Goal: Obtain resource: Obtain resource

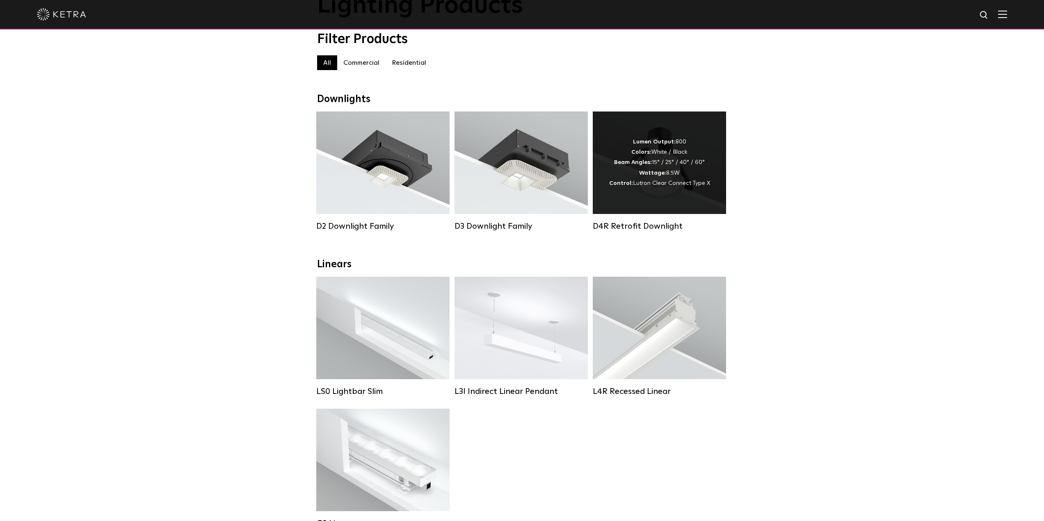
scroll to position [82, 0]
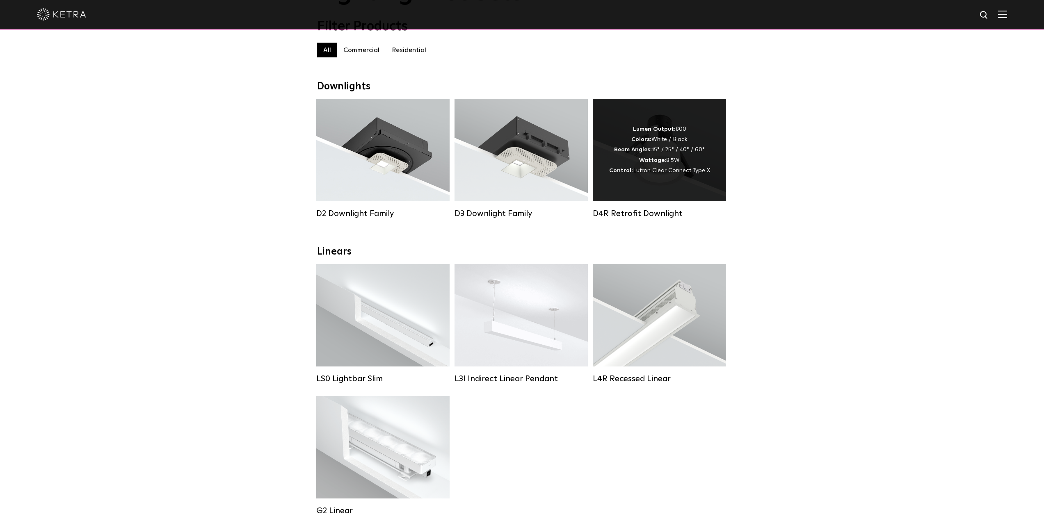
click at [679, 173] on span "Lutron Clear Connect Type X" at bounding box center [671, 171] width 77 height 6
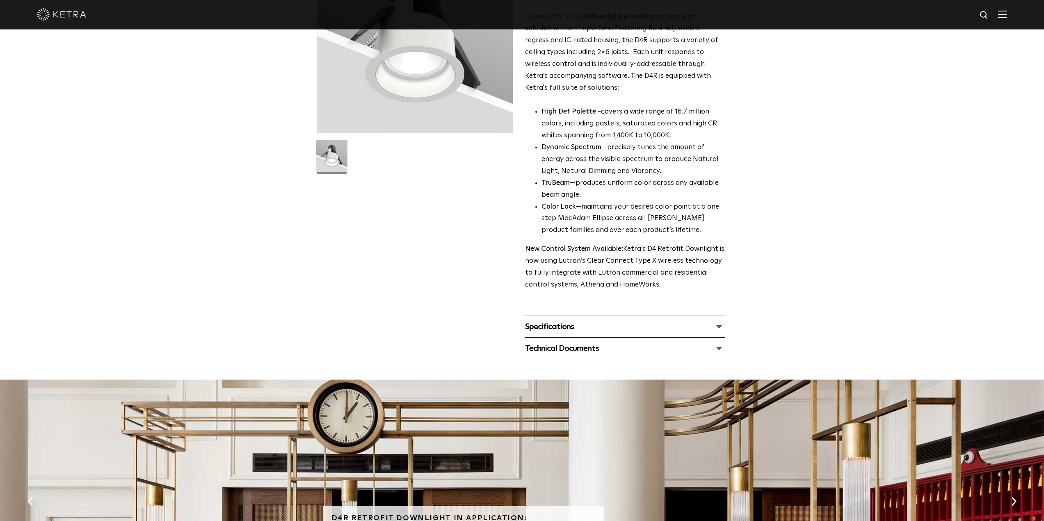
scroll to position [123, 0]
click at [568, 326] on div "Specifications" at bounding box center [625, 326] width 200 height 13
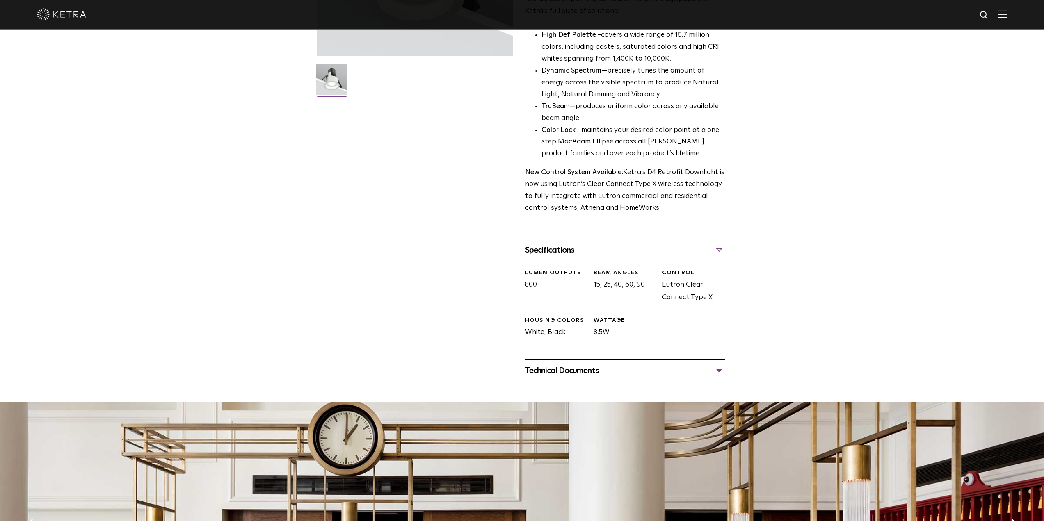
scroll to position [205, 0]
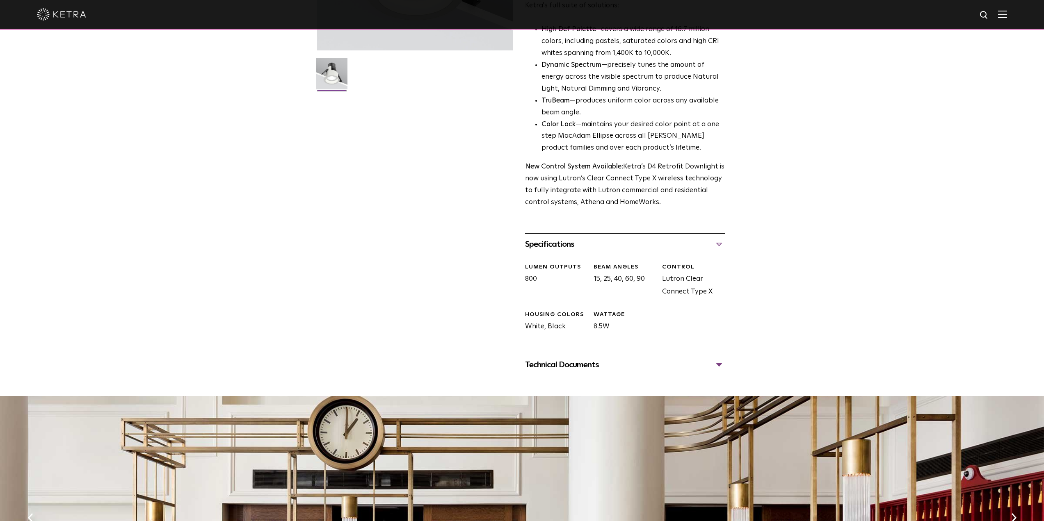
click at [564, 366] on div "Technical Documents" at bounding box center [625, 364] width 200 height 13
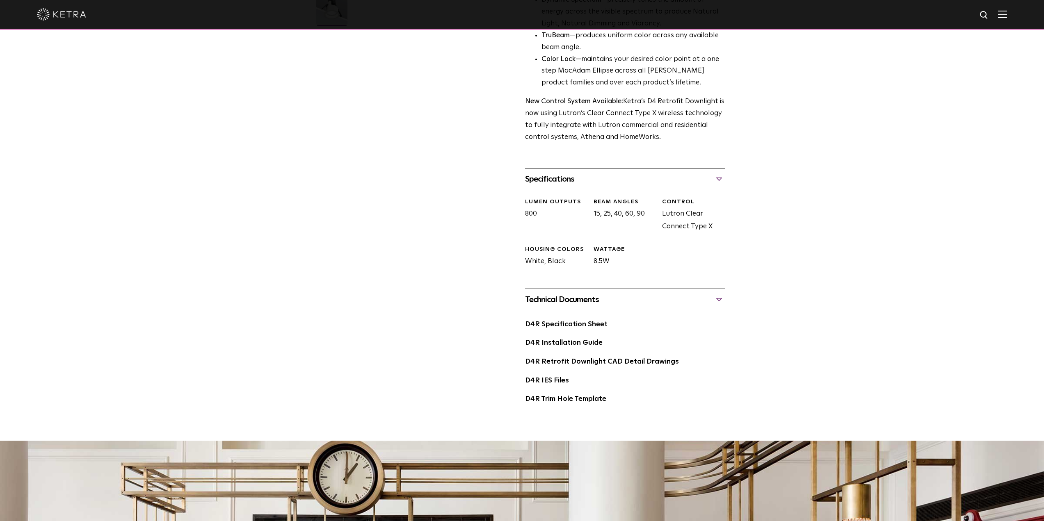
scroll to position [287, 0]
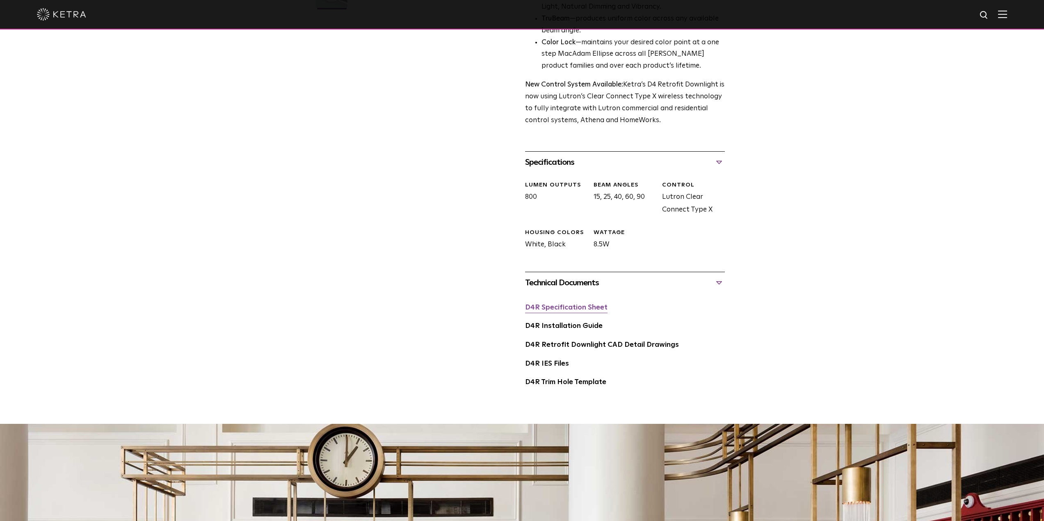
click at [562, 308] on link "D4R Specification Sheet" at bounding box center [566, 307] width 82 height 7
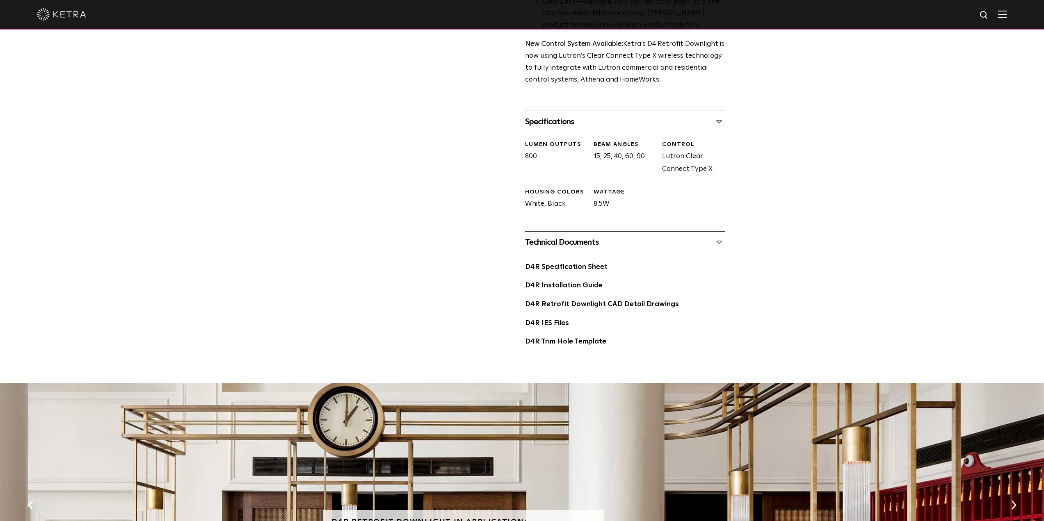
scroll to position [328, 0]
click at [566, 287] on link "D4R Installation Guide" at bounding box center [564, 285] width 78 height 7
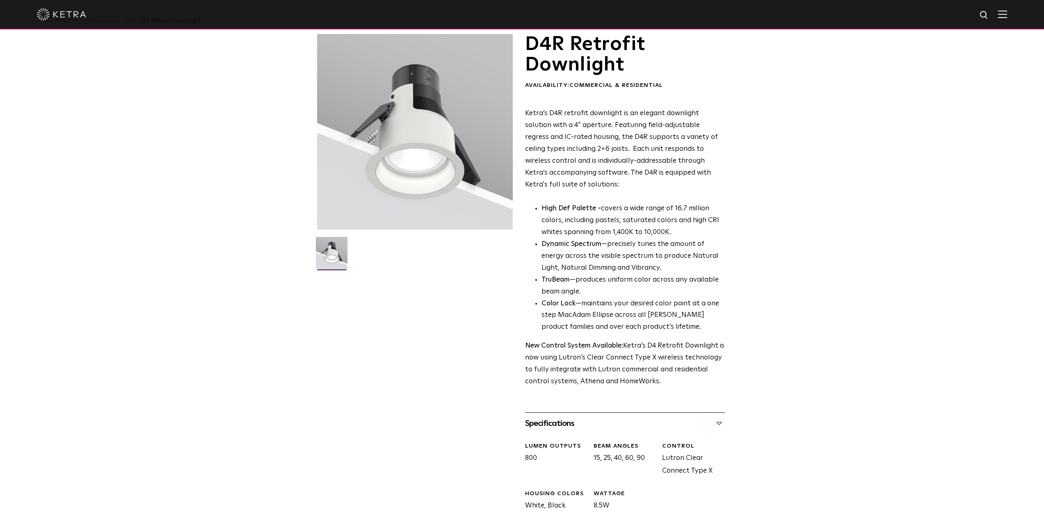
scroll to position [0, 0]
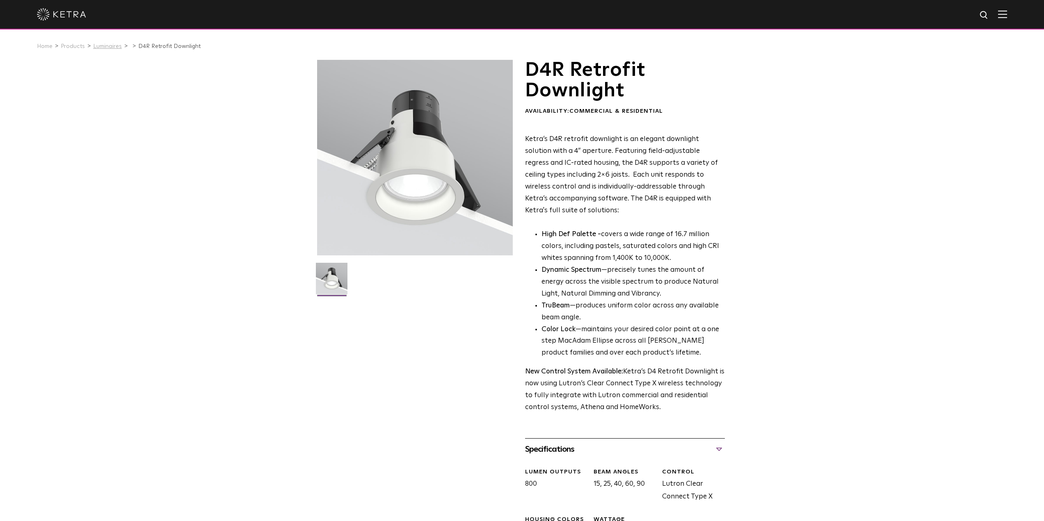
click at [101, 48] on link "Luminaires" at bounding box center [107, 46] width 29 height 6
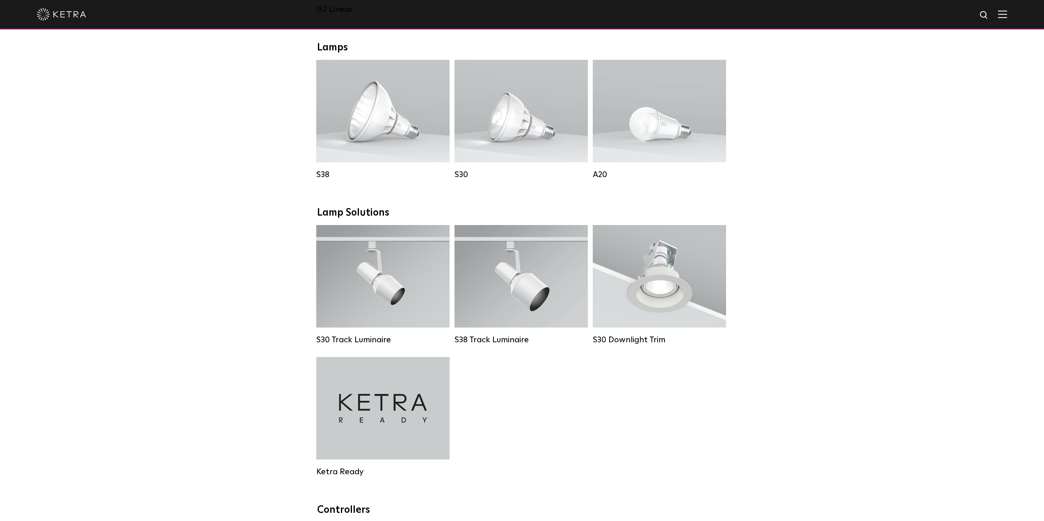
scroll to position [574, 0]
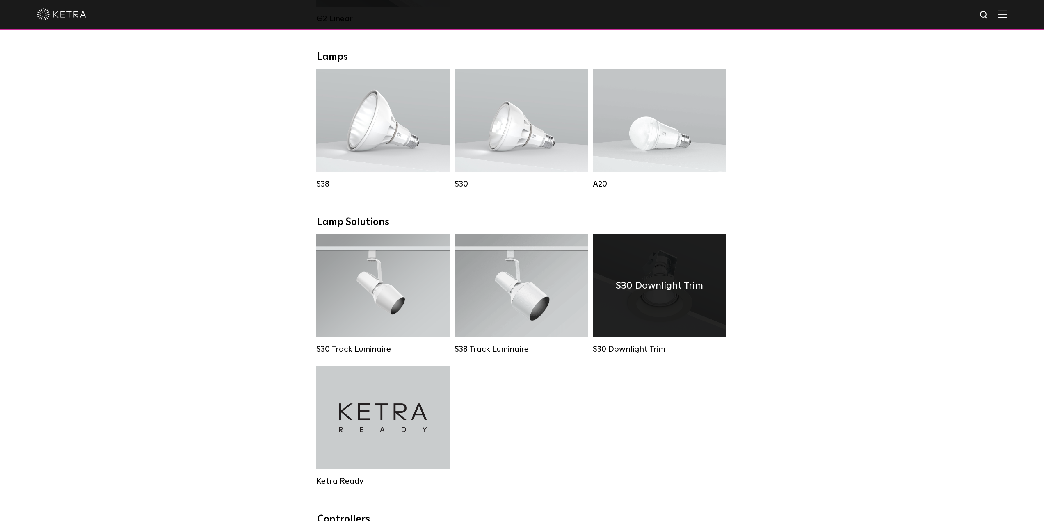
click at [673, 310] on div "S30 Downlight Trim" at bounding box center [659, 286] width 133 height 103
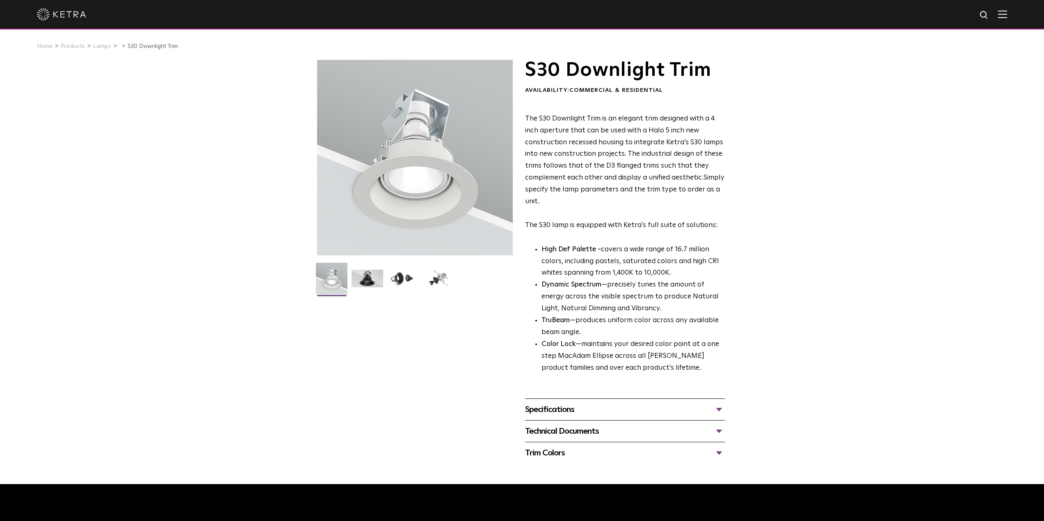
click at [548, 408] on div "Specifications" at bounding box center [625, 409] width 200 height 13
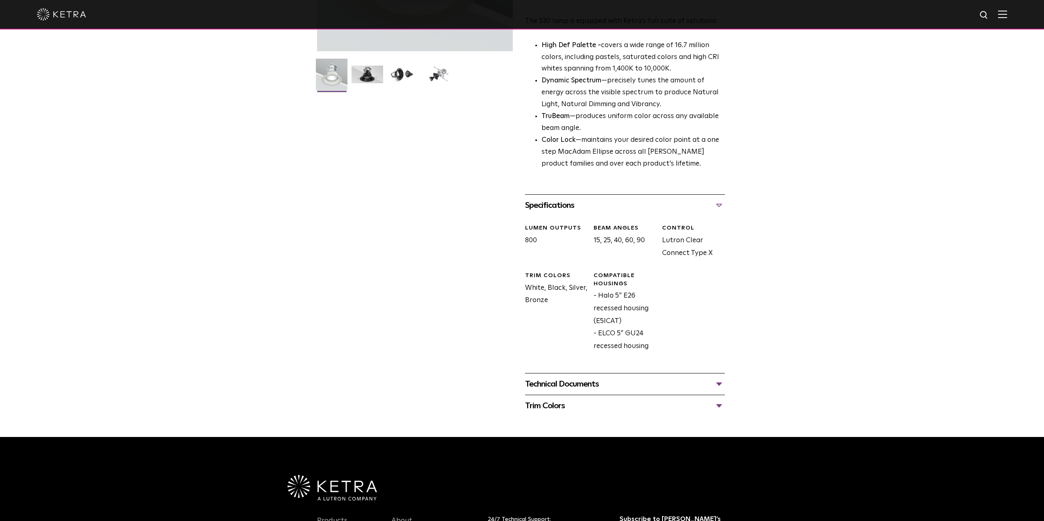
scroll to position [246, 0]
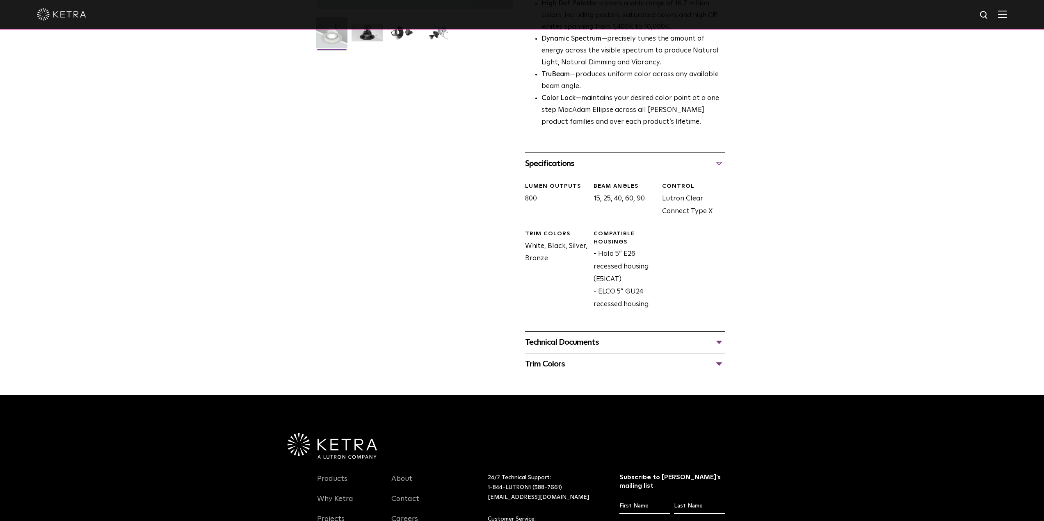
click at [553, 347] on div "Technical Documents" at bounding box center [625, 342] width 200 height 13
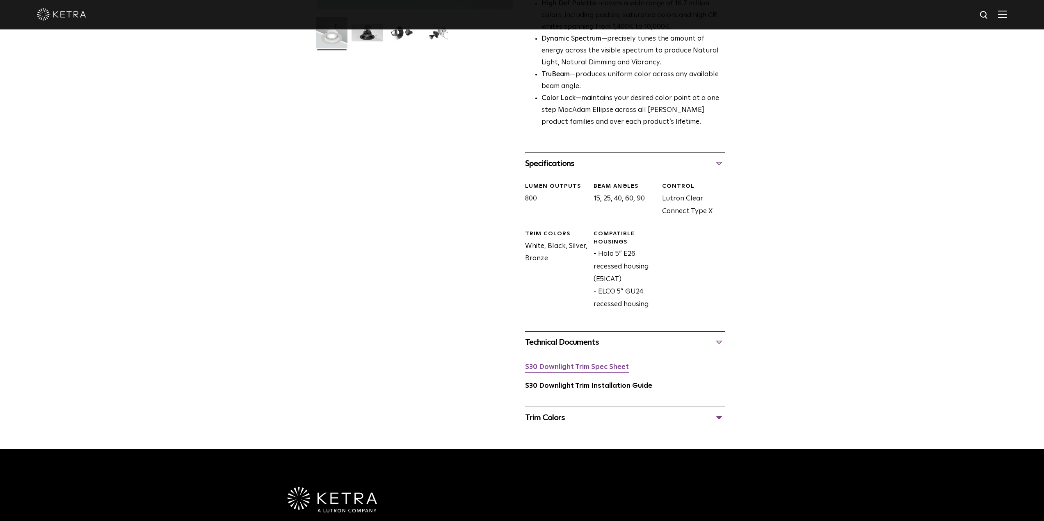
click at [587, 367] on link "S30 Downlight Trim Spec Sheet" at bounding box center [577, 367] width 104 height 7
